Goal: Navigation & Orientation: Find specific page/section

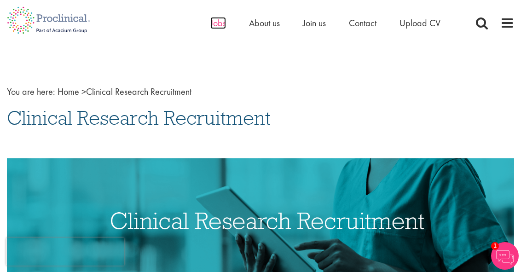
click at [218, 22] on span "Jobs" at bounding box center [218, 23] width 16 height 12
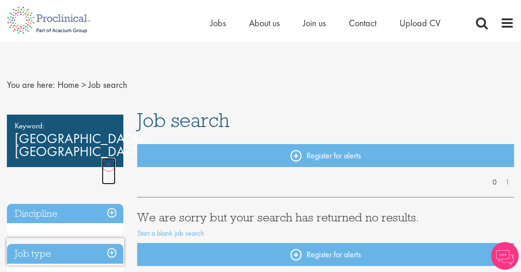
click at [108, 158] on link "Remove" at bounding box center [109, 171] width 14 height 27
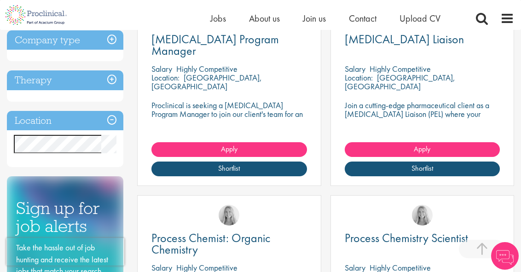
scroll to position [415, 0]
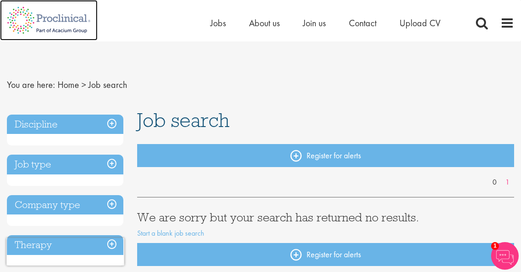
click at [58, 22] on img at bounding box center [49, 20] width 98 height 40
